Goal: Task Accomplishment & Management: Manage account settings

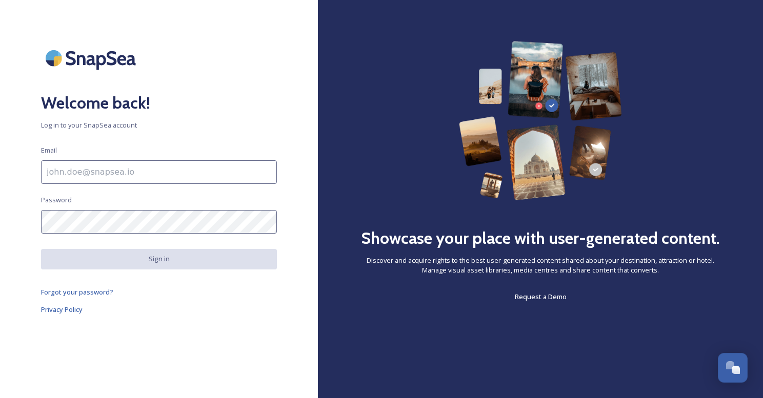
click at [139, 170] on input at bounding box center [159, 173] width 236 height 24
type input "[EMAIL_ADDRESS][DOMAIN_NAME]"
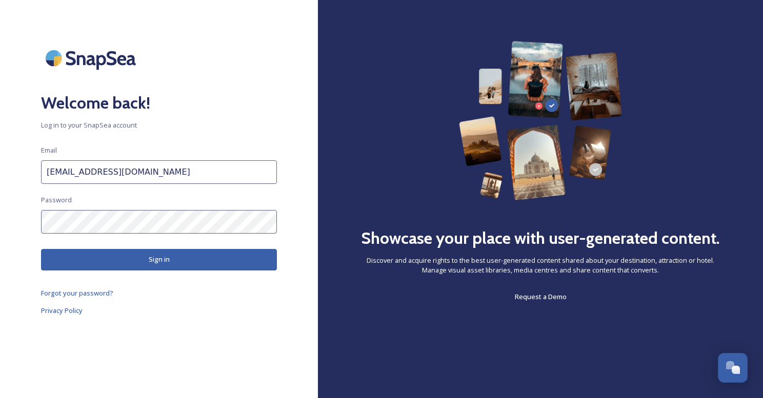
click at [121, 262] on button "Sign in" at bounding box center [159, 259] width 236 height 21
click at [154, 259] on button "Sign in" at bounding box center [159, 259] width 236 height 21
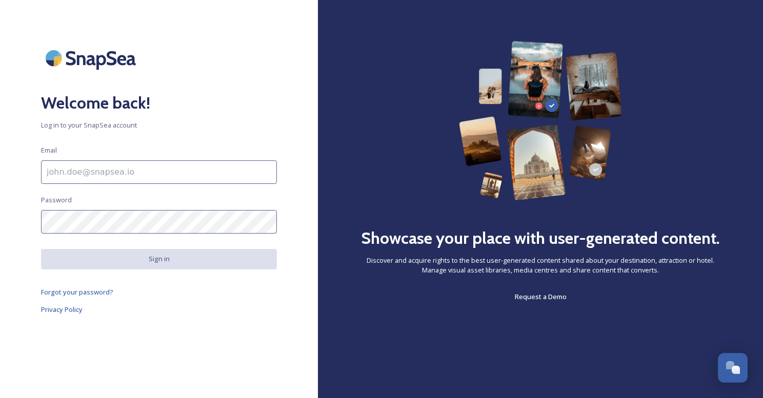
click at [102, 177] on input at bounding box center [159, 173] width 236 height 24
type input "[EMAIL_ADDRESS][DOMAIN_NAME]"
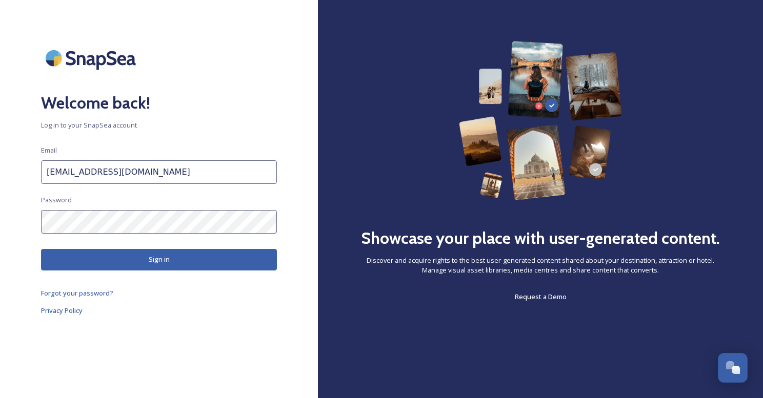
click at [126, 261] on button "Sign in" at bounding box center [159, 259] width 236 height 21
click at [128, 262] on button "Sign in" at bounding box center [159, 259] width 236 height 21
click at [109, 255] on button "Sign in" at bounding box center [159, 259] width 236 height 21
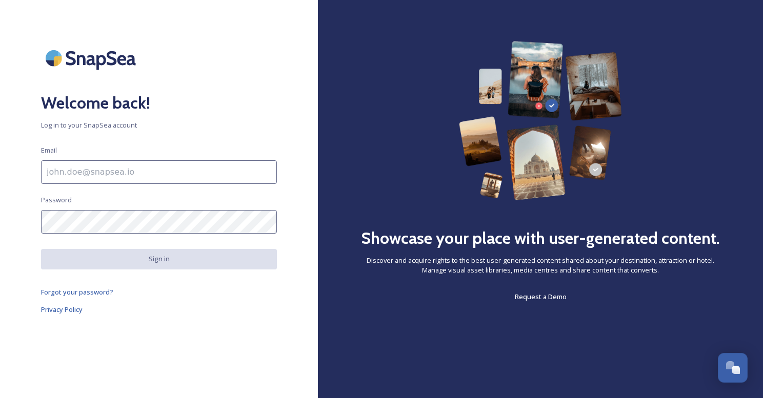
click at [113, 173] on input at bounding box center [159, 173] width 236 height 24
type input "[EMAIL_ADDRESS][DOMAIN_NAME]"
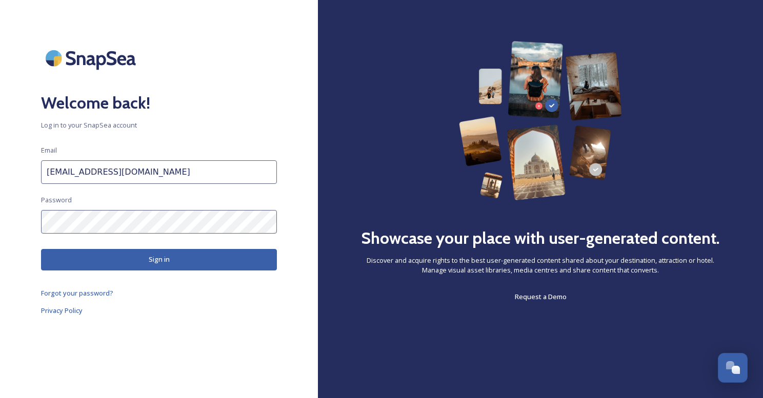
click at [127, 261] on button "Sign in" at bounding box center [159, 259] width 236 height 21
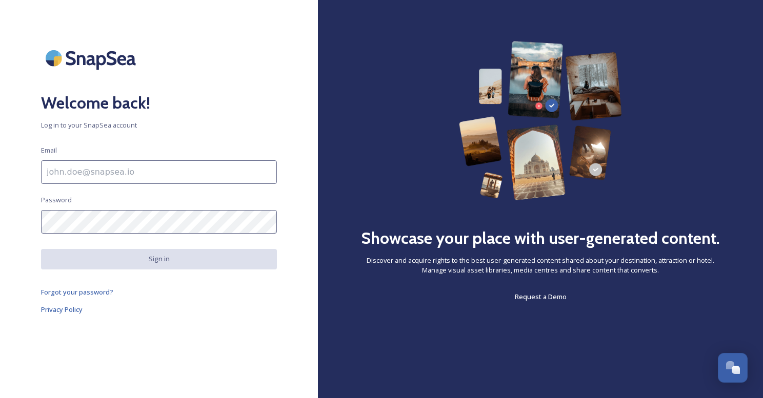
click at [81, 179] on input at bounding box center [159, 173] width 236 height 24
type input "[EMAIL_ADDRESS][DOMAIN_NAME]"
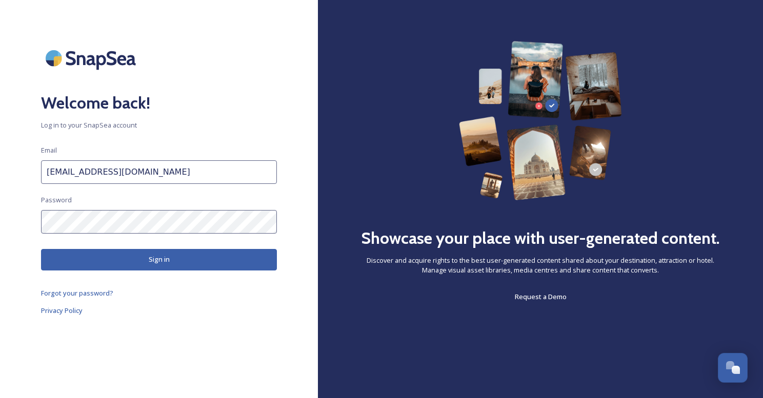
click at [120, 252] on button "Sign in" at bounding box center [159, 259] width 236 height 21
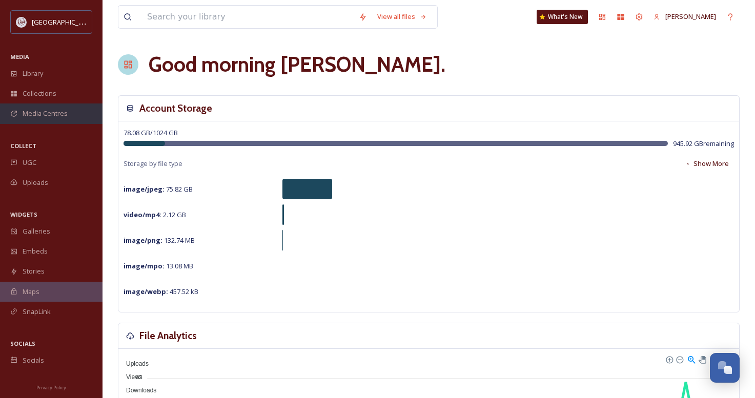
click at [33, 114] on span "Media Centres" at bounding box center [45, 114] width 45 height 10
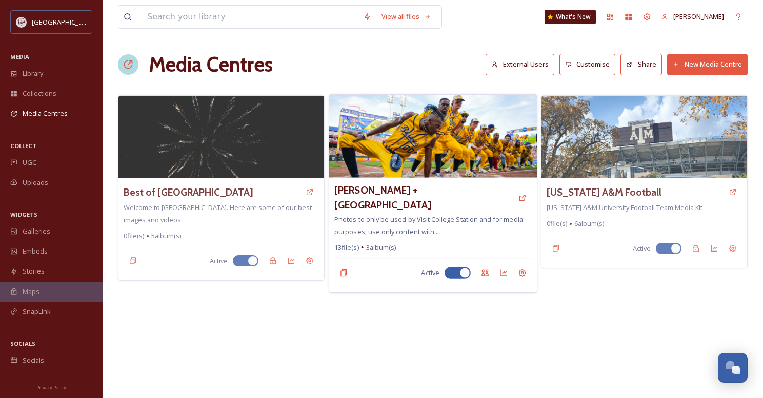
click at [435, 158] on img at bounding box center [433, 136] width 208 height 83
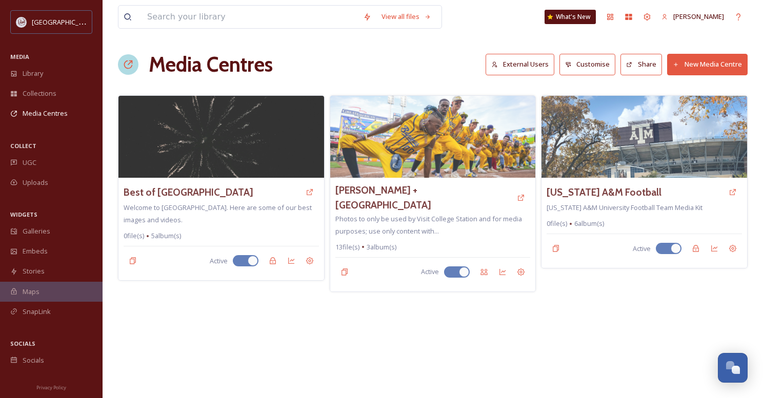
click at [524, 67] on button "External Users" at bounding box center [520, 64] width 69 height 21
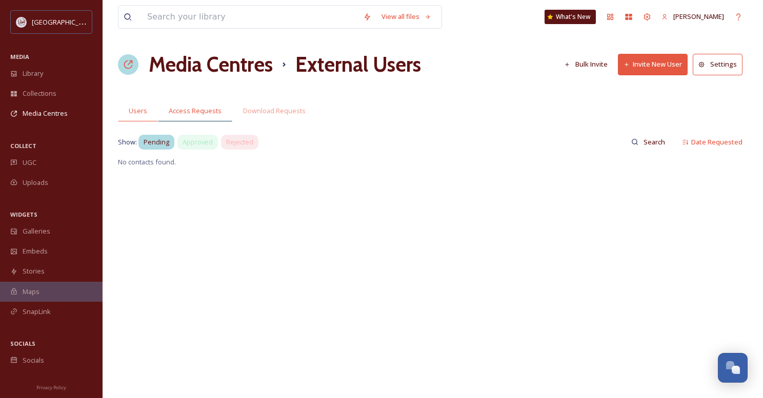
click at [190, 112] on span "Access Requests" at bounding box center [195, 111] width 53 height 10
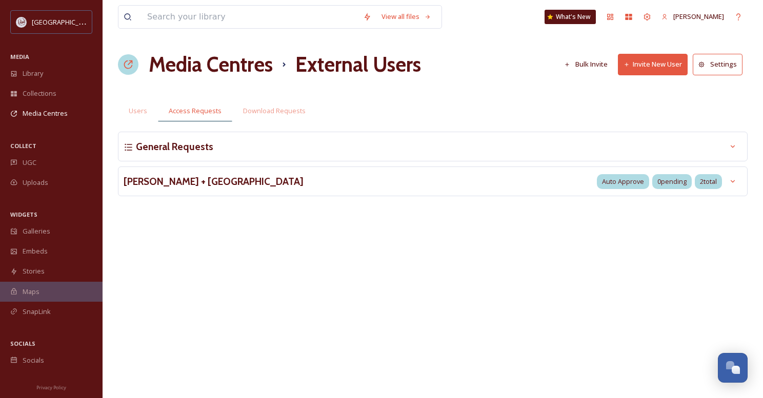
click at [211, 113] on span "Access Requests" at bounding box center [195, 111] width 53 height 10
click at [188, 183] on h3 "[PERSON_NAME] + [GEOGRAPHIC_DATA]" at bounding box center [214, 181] width 180 height 15
